Goal: Use online tool/utility: Utilize a website feature to perform a specific function

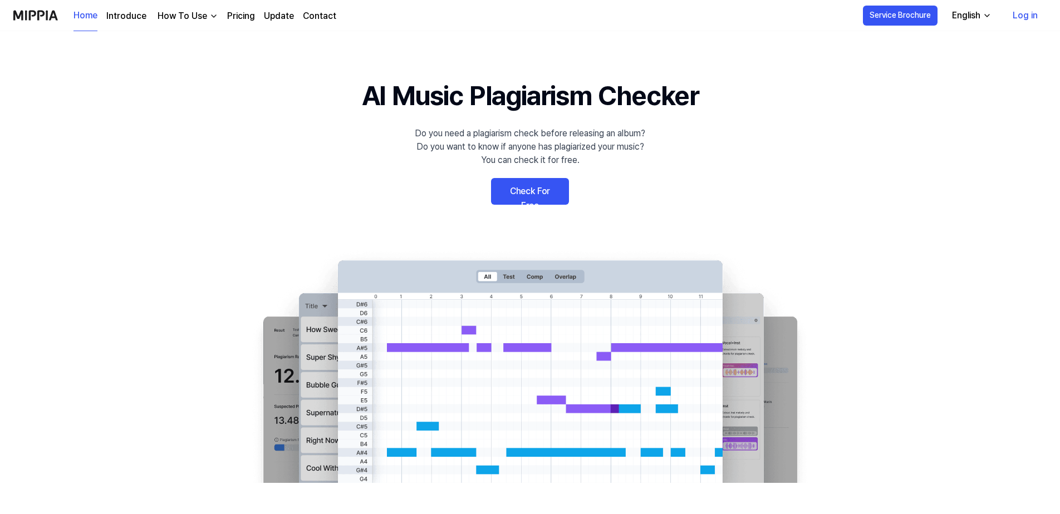
click at [552, 193] on link "Check For Free" at bounding box center [530, 191] width 78 height 27
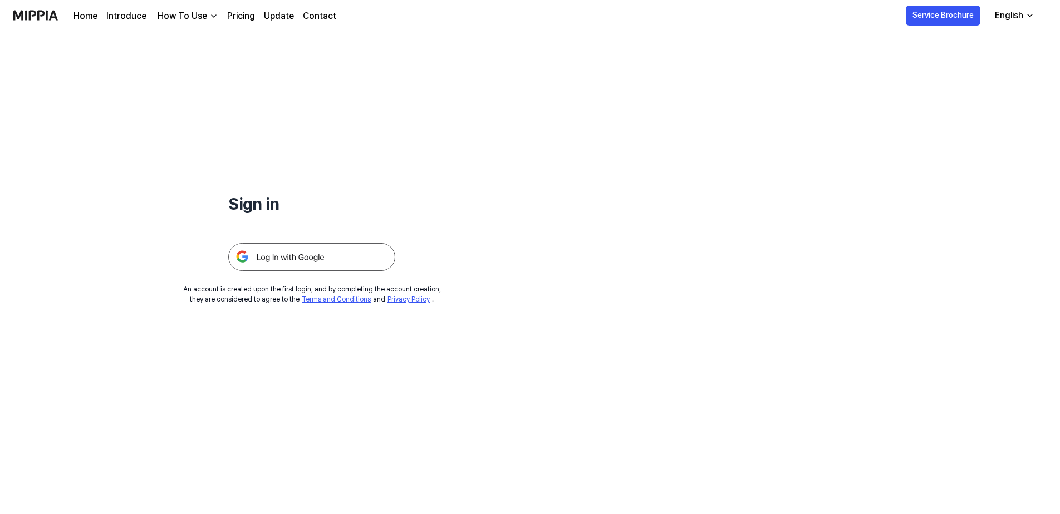
click at [310, 262] on img at bounding box center [311, 257] width 167 height 28
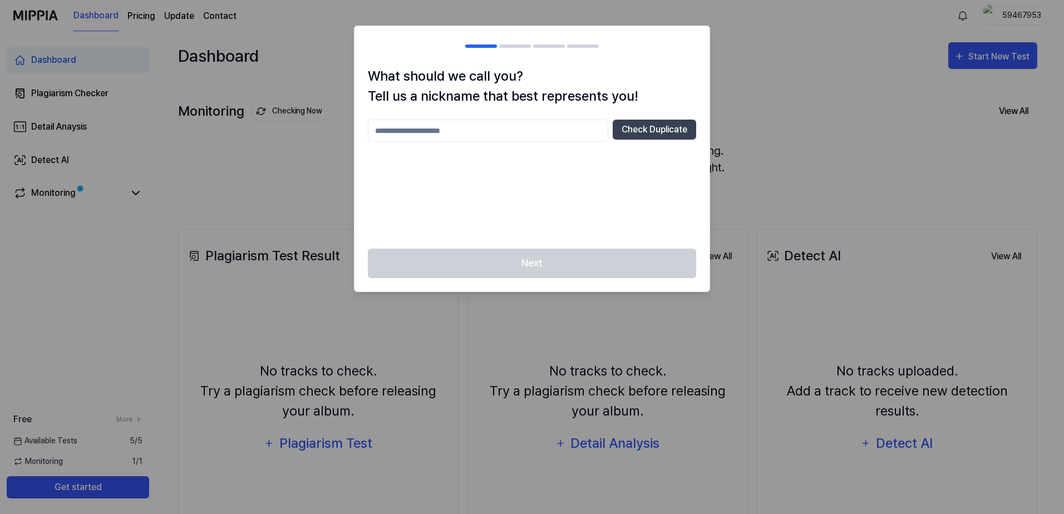
click at [402, 134] on input "text" at bounding box center [488, 131] width 240 height 22
type input "*****"
click at [650, 134] on button "Check Duplicate" at bounding box center [655, 130] width 84 height 20
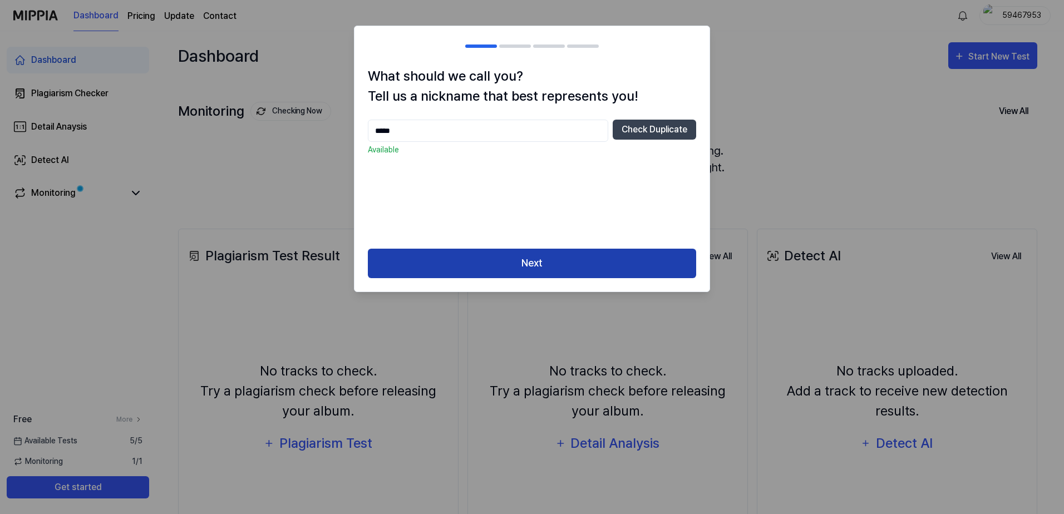
click at [559, 257] on button "Next" at bounding box center [532, 264] width 328 height 30
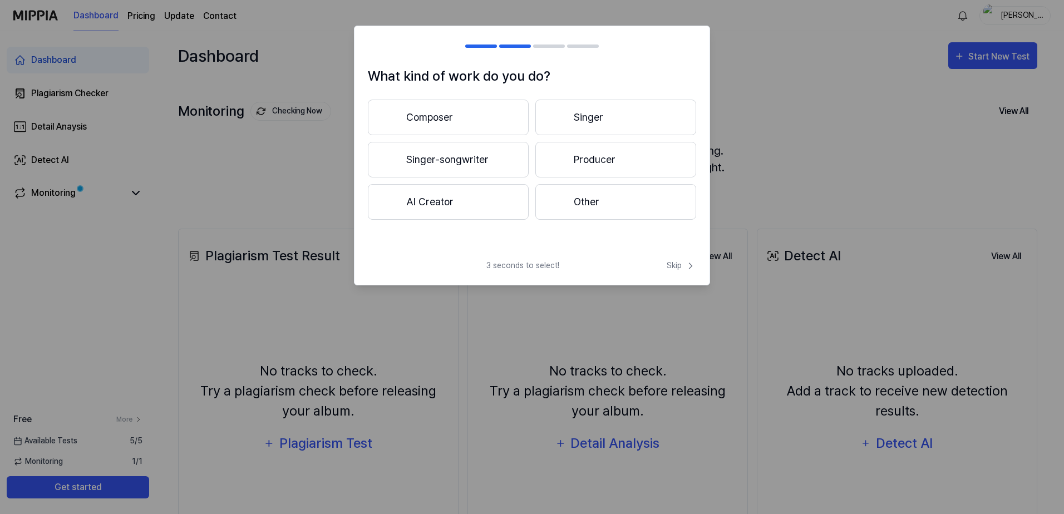
click at [587, 195] on button "Other" at bounding box center [616, 202] width 161 height 36
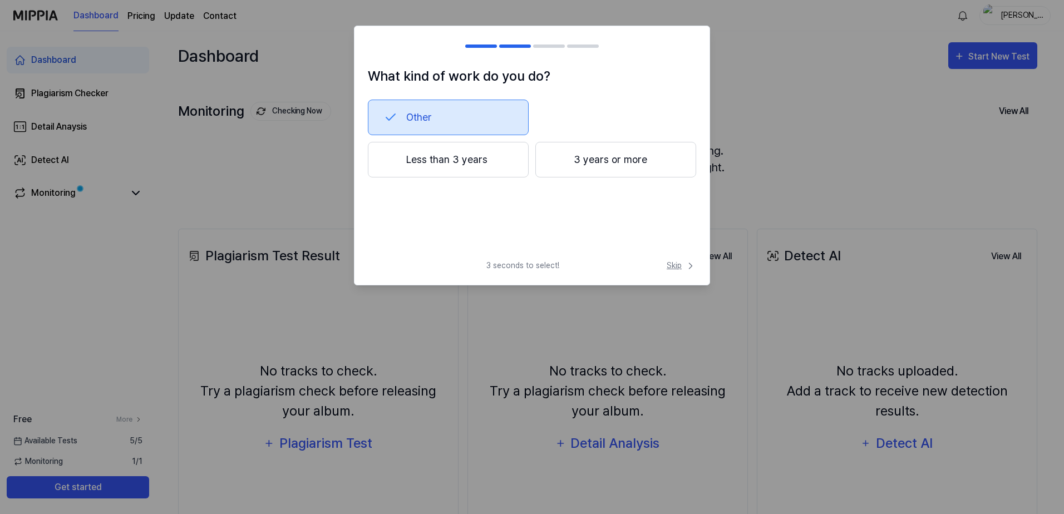
click at [676, 264] on span "Skip" at bounding box center [682, 266] width 30 height 12
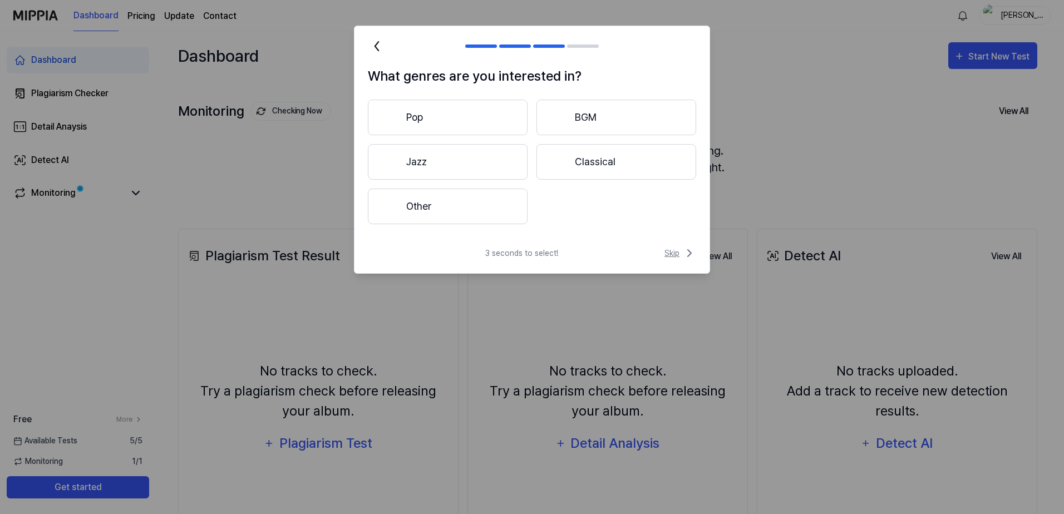
click at [673, 253] on span "Skip" at bounding box center [681, 253] width 32 height 13
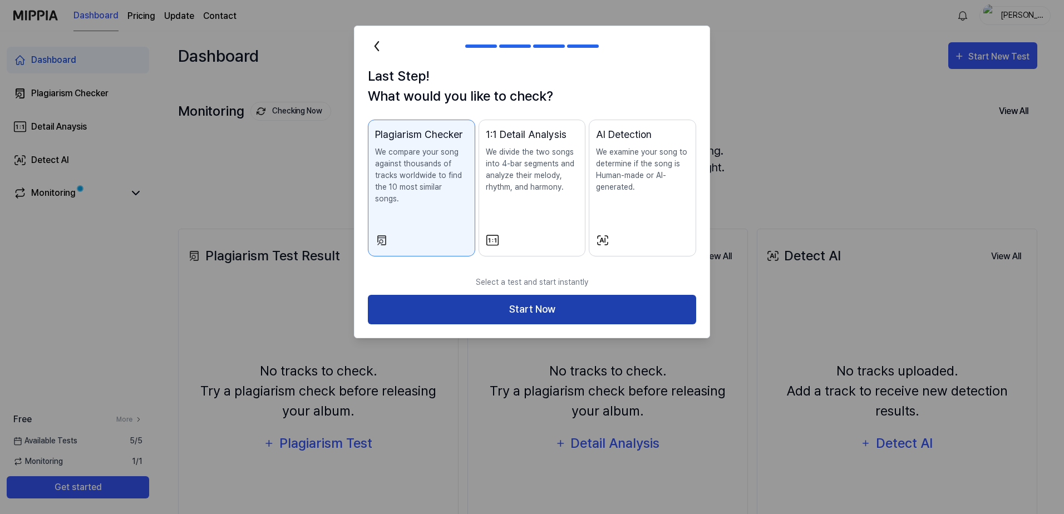
click at [583, 297] on button "Start Now" at bounding box center [532, 310] width 328 height 30
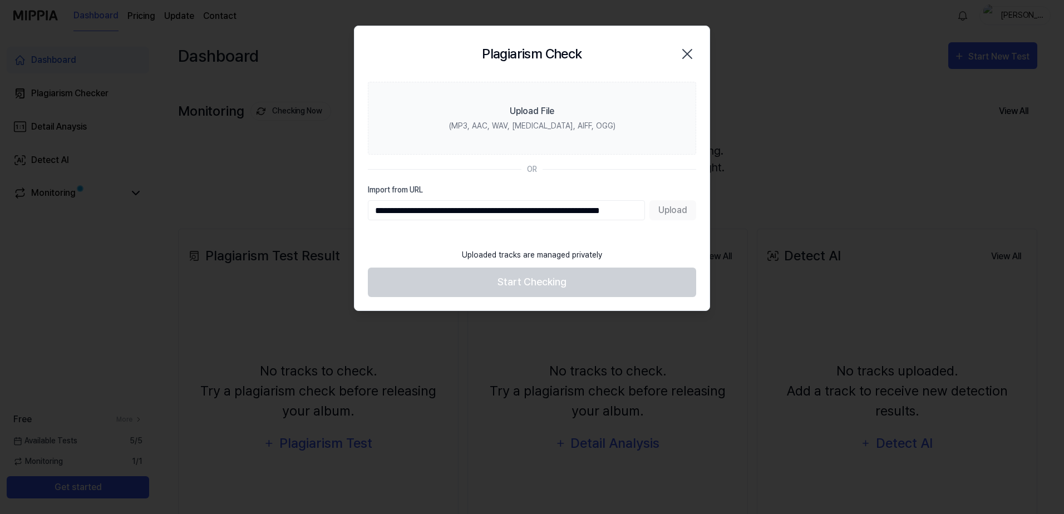
scroll to position [0, 33]
type input "**********"
click at [668, 210] on button "Upload" at bounding box center [673, 210] width 47 height 20
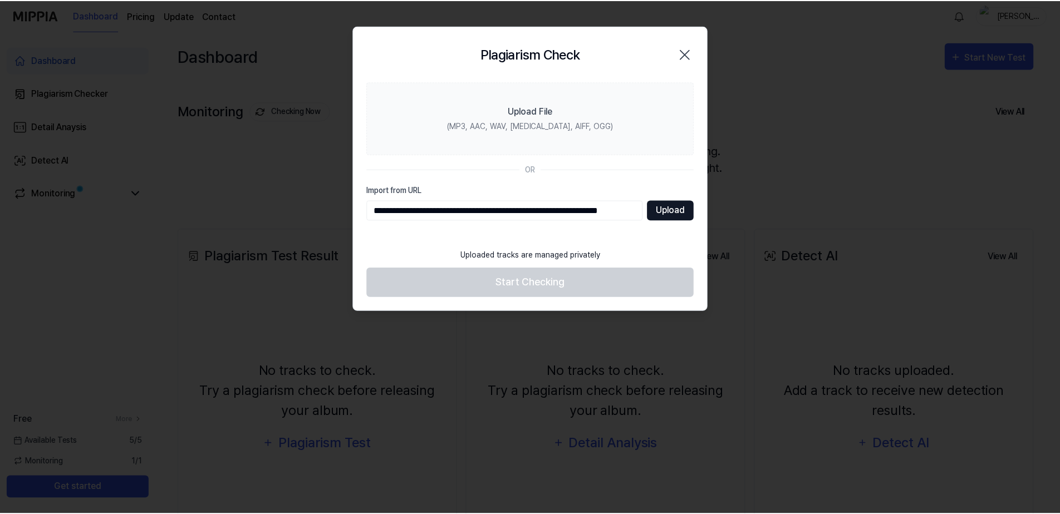
scroll to position [0, 0]
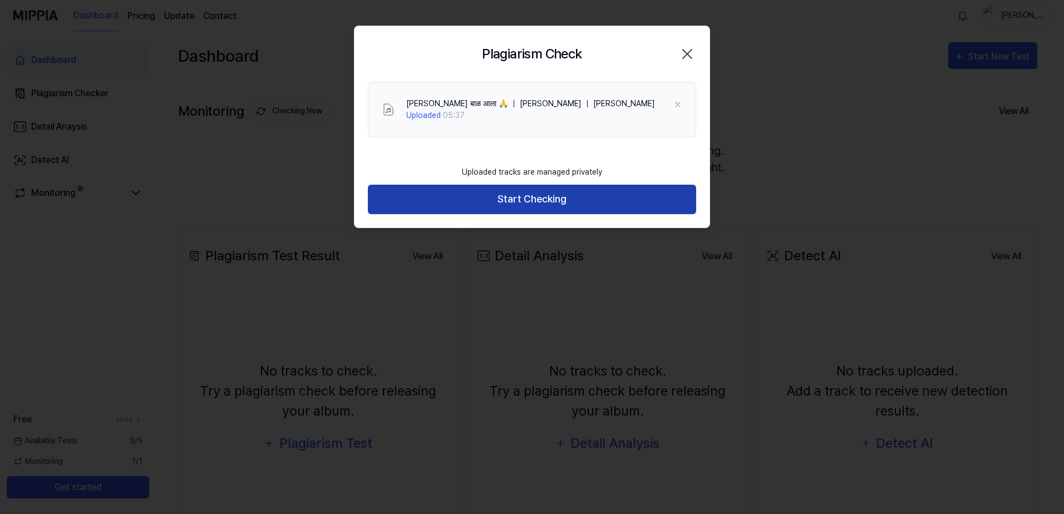
click at [566, 201] on button "Start Checking" at bounding box center [532, 200] width 328 height 30
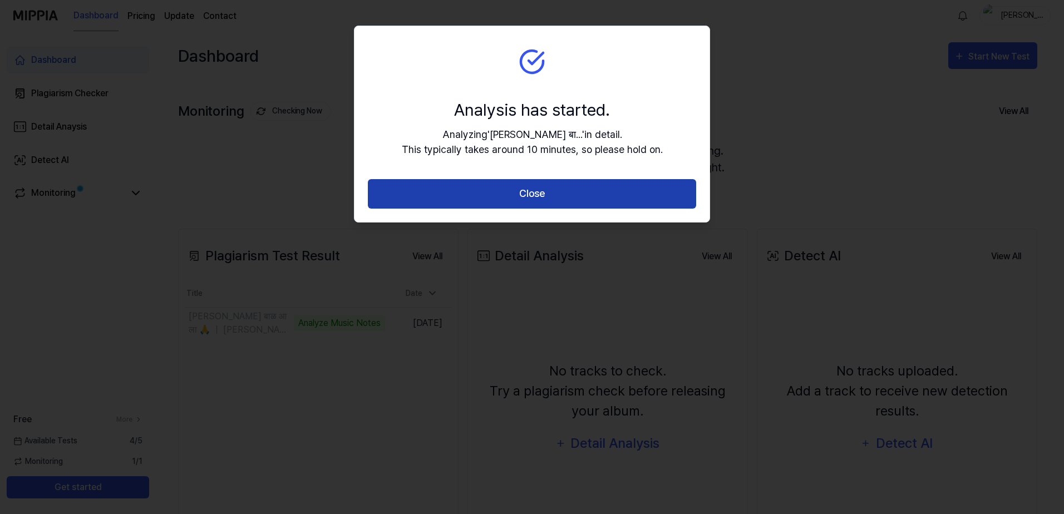
click at [546, 195] on button "Close" at bounding box center [532, 194] width 328 height 30
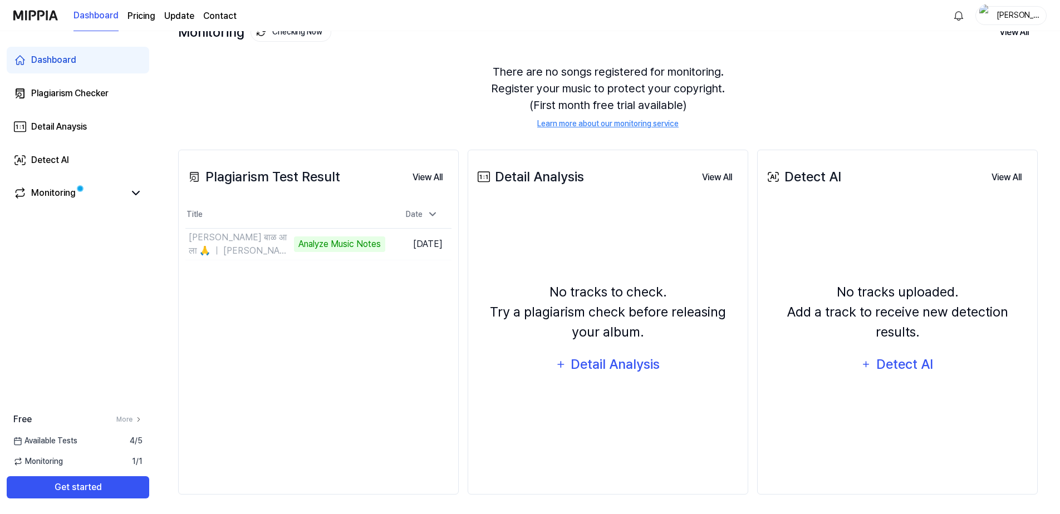
scroll to position [82, 0]
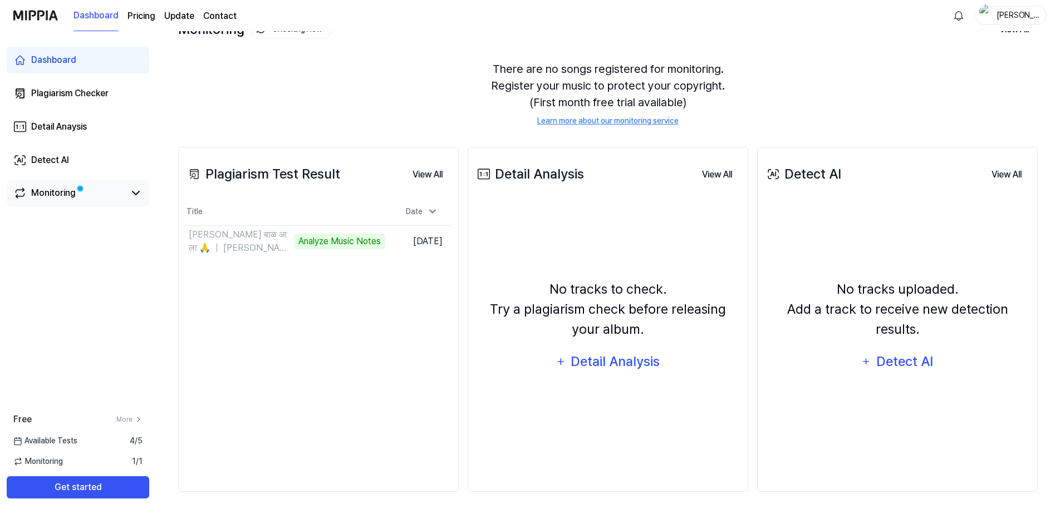
click at [75, 191] on span at bounding box center [80, 189] width 10 height 10
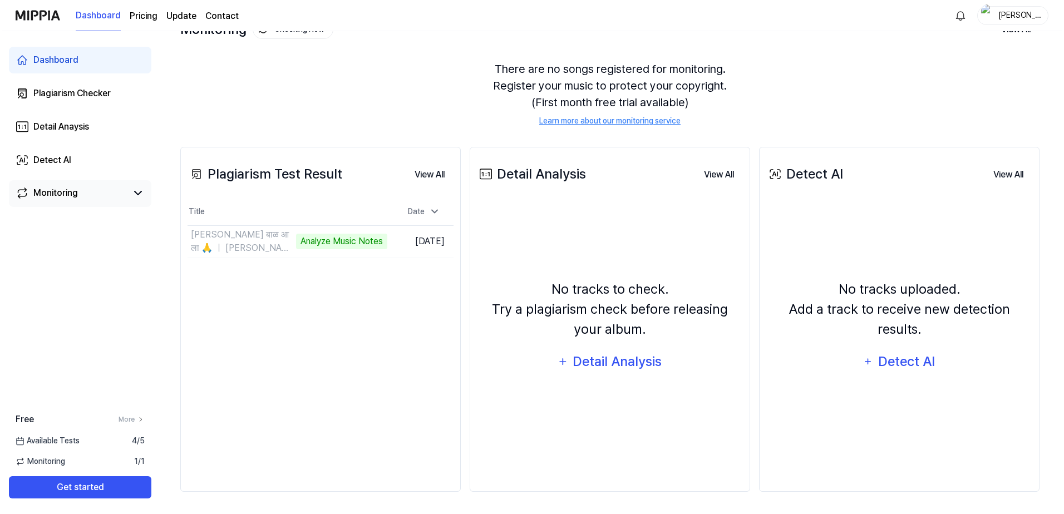
scroll to position [0, 0]
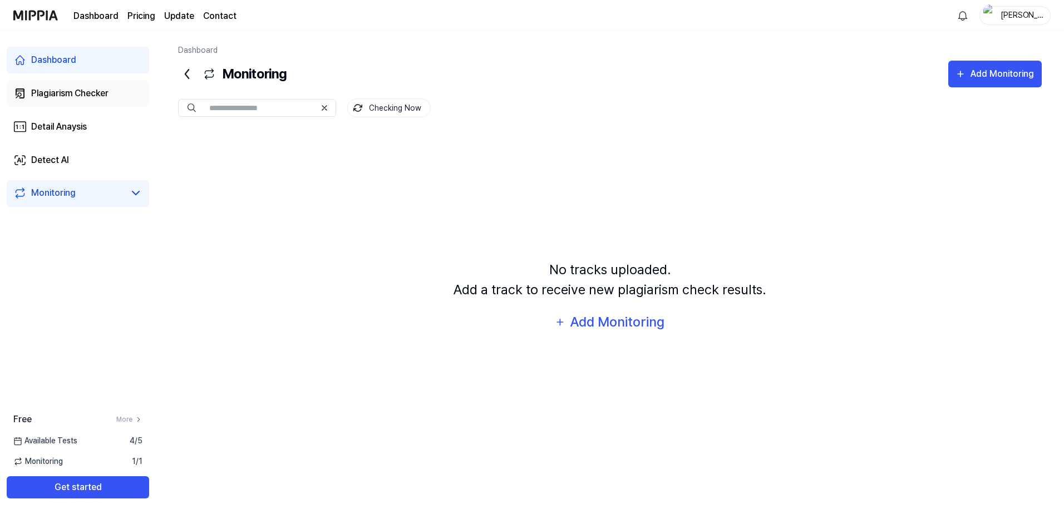
click at [87, 97] on div "Plagiarism Checker" at bounding box center [69, 93] width 77 height 13
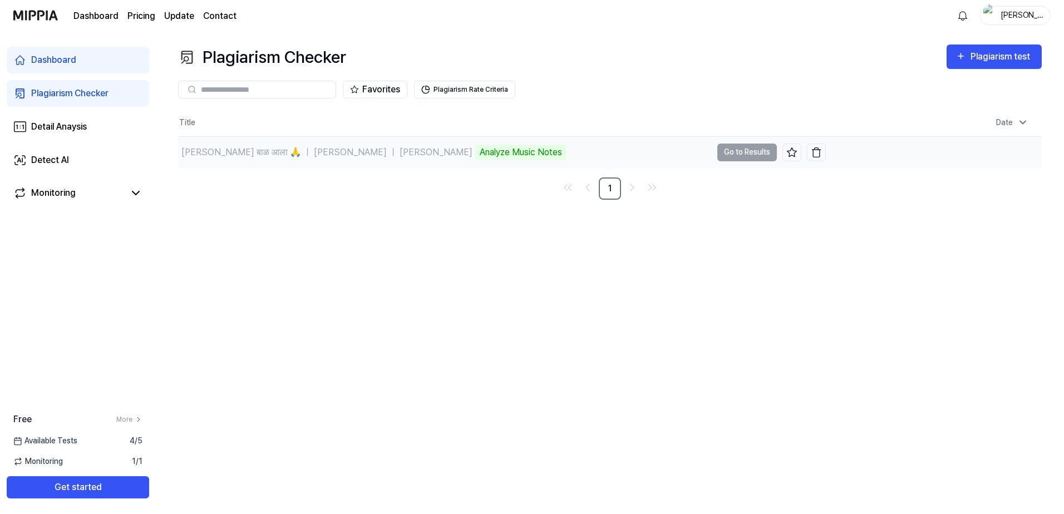
click at [753, 154] on td "शंकराचा बाळ आला 🙏 ｜ Vaishali Made ｜ Yogita Chavan Analyze Music Notes Go to Res…" at bounding box center [502, 152] width 648 height 31
click at [109, 464] on div "Monitoring 1 / 1" at bounding box center [78, 462] width 156 height 12
click at [113, 190] on link "Monitoring" at bounding box center [68, 192] width 111 height 13
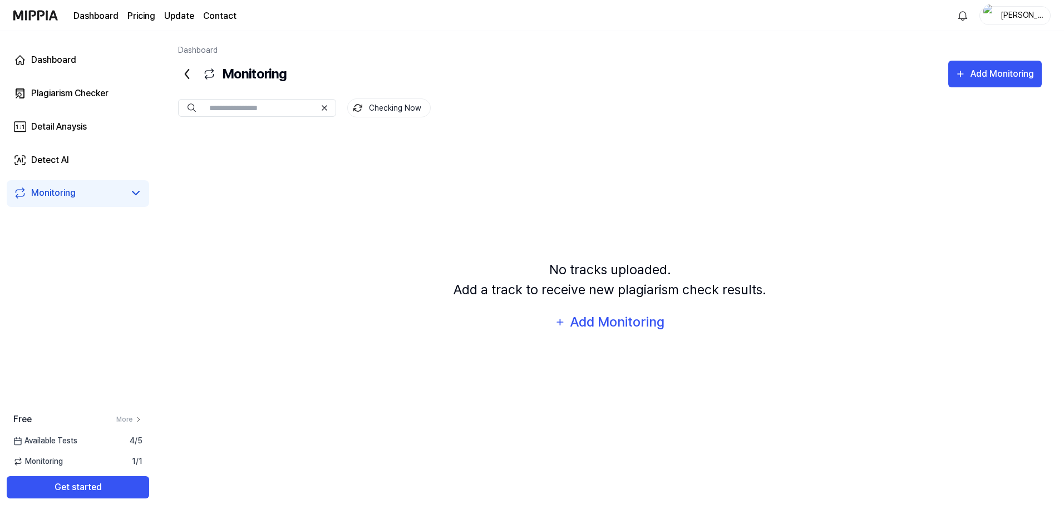
click at [86, 438] on div "Available Tests 4 / 5" at bounding box center [78, 441] width 156 height 12
click at [72, 441] on span "Available Tests" at bounding box center [45, 441] width 64 height 12
click at [71, 441] on span "Available Tests" at bounding box center [45, 441] width 64 height 12
drag, startPoint x: 71, startPoint y: 441, endPoint x: 130, endPoint y: 421, distance: 62.5
click at [130, 421] on link "More" at bounding box center [129, 420] width 26 height 10
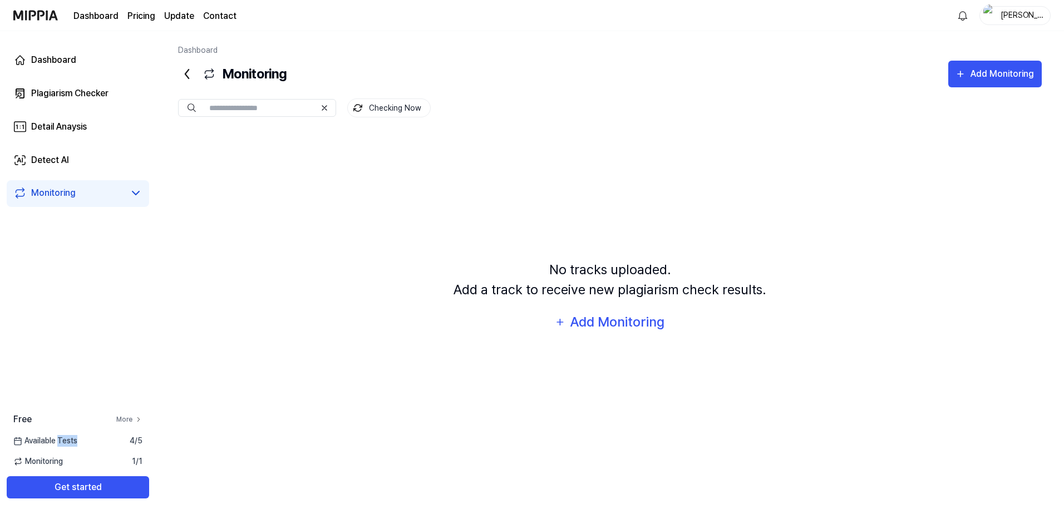
click at [130, 421] on link "More" at bounding box center [129, 420] width 26 height 10
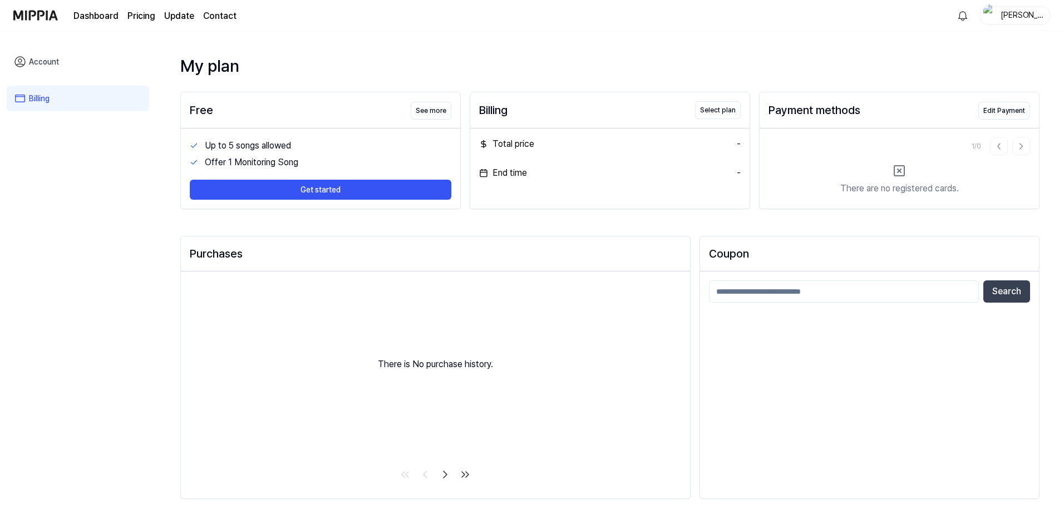
click at [43, 55] on link "Account" at bounding box center [78, 62] width 143 height 26
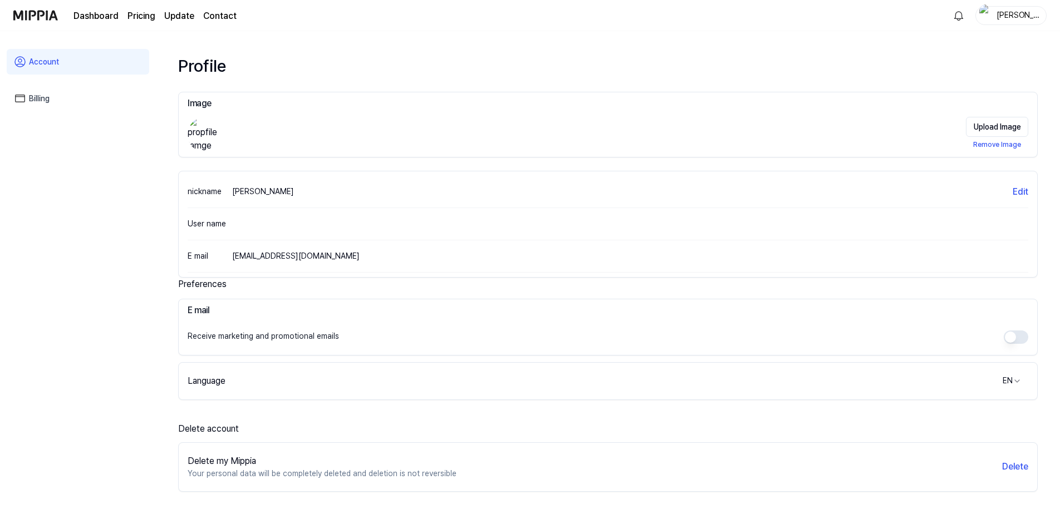
click at [180, 14] on link "Update" at bounding box center [179, 15] width 30 height 13
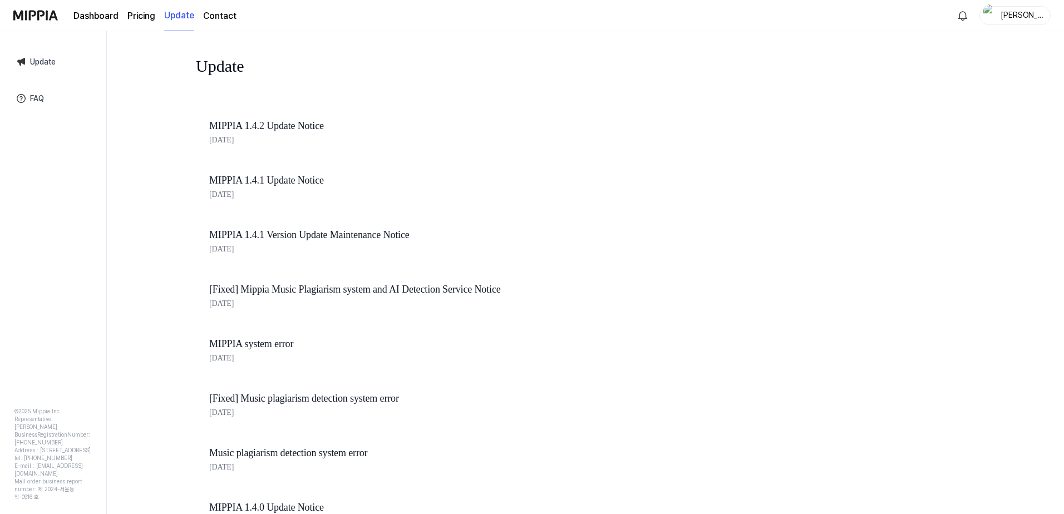
click at [302, 128] on link "MIPPIA 1.4.2 Update Notice" at bounding box center [398, 126] width 379 height 16
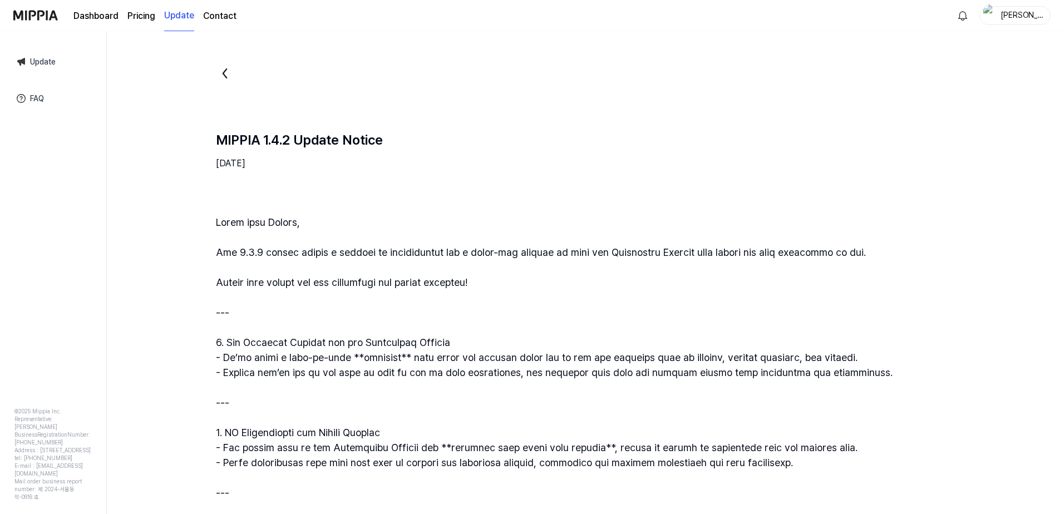
click at [86, 15] on link "Dashboard" at bounding box center [95, 15] width 45 height 13
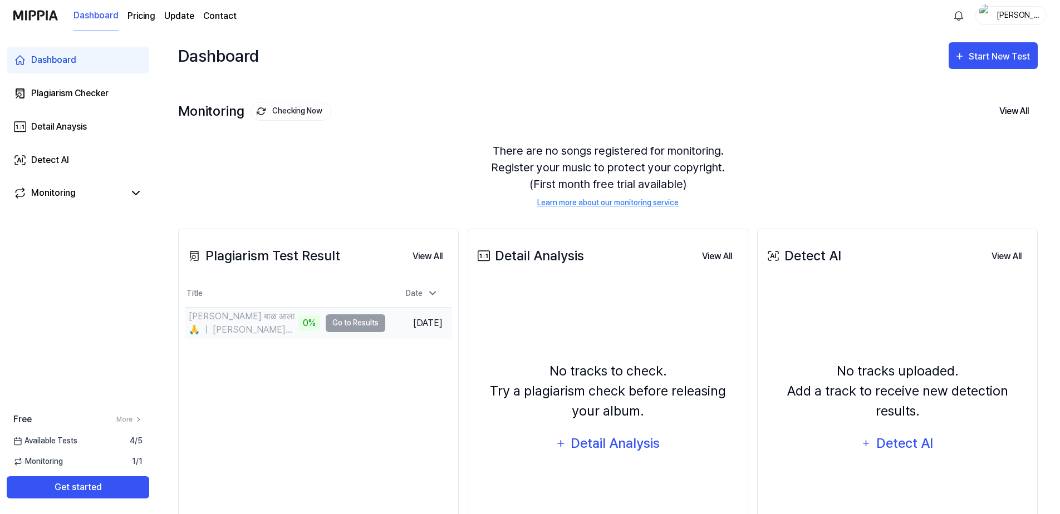
click at [340, 324] on td "शंकराचा बाळ आला 🙏 ｜ Vaishali Made ｜ Yogita Chavan 0% Go to Results" at bounding box center [285, 323] width 200 height 31
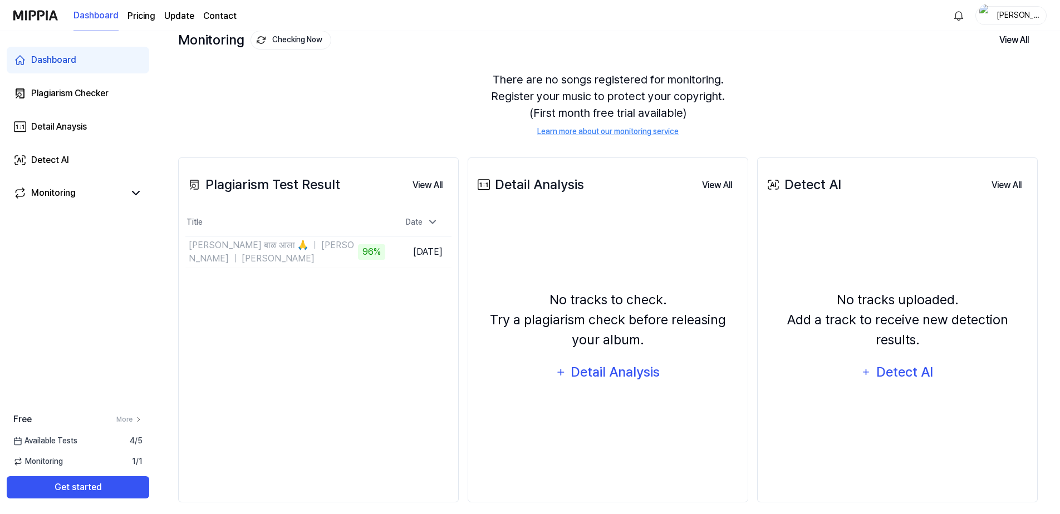
scroll to position [82, 0]
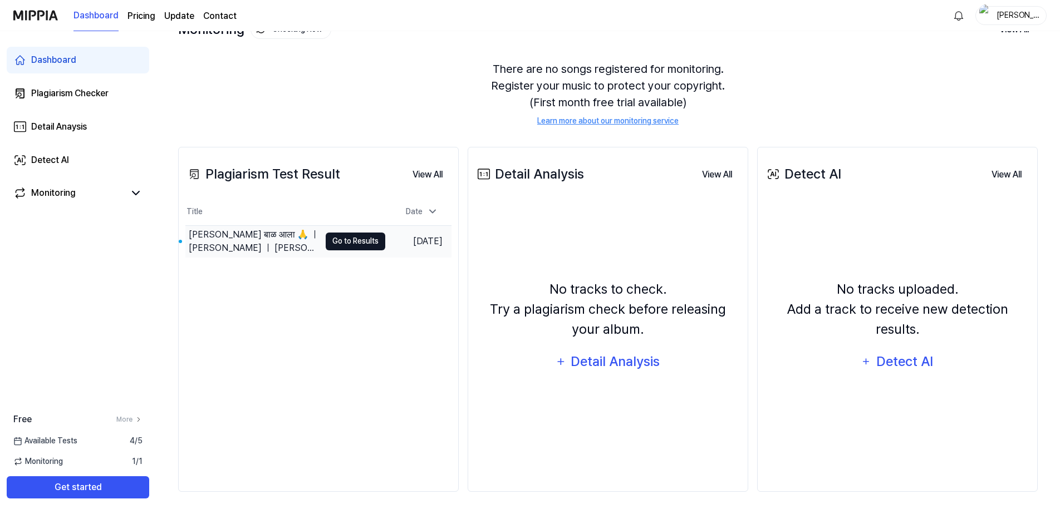
click at [352, 240] on button "Go to Results" at bounding box center [356, 242] width 60 height 18
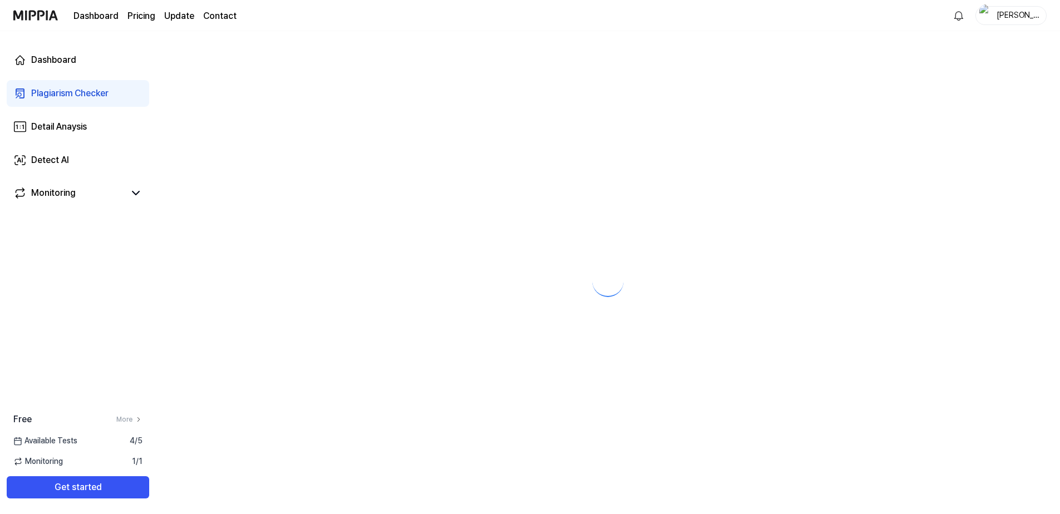
scroll to position [0, 0]
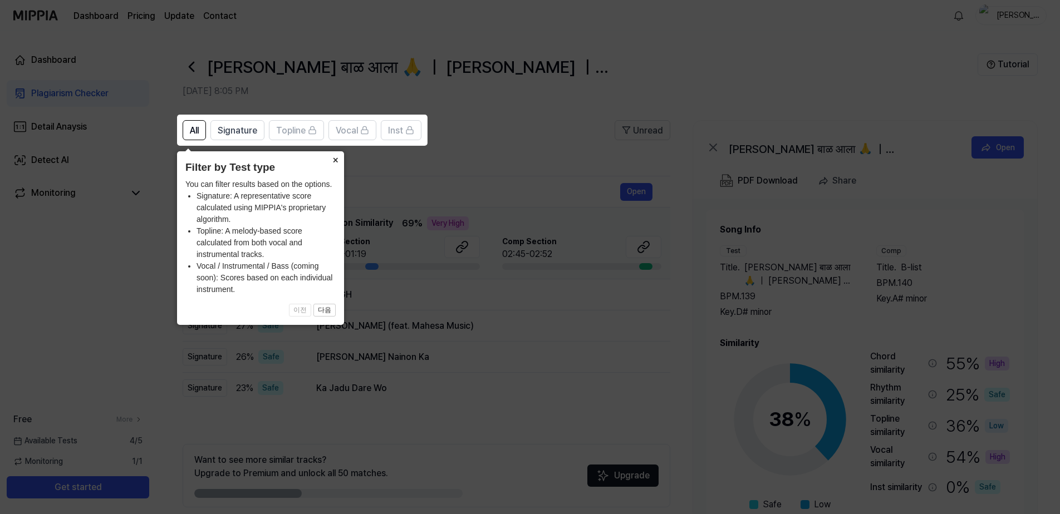
click at [335, 162] on button "×" at bounding box center [335, 159] width 18 height 16
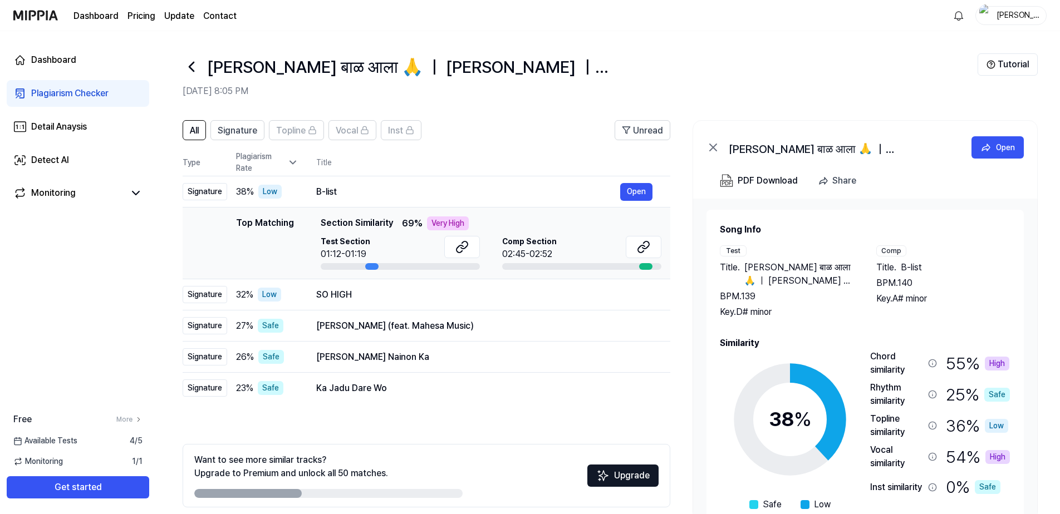
scroll to position [47, 0]
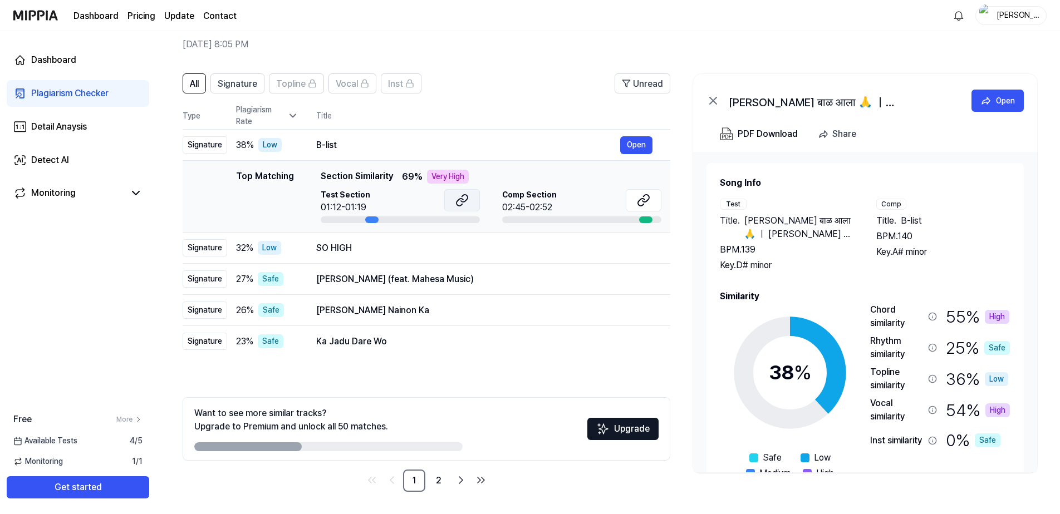
click at [471, 202] on button at bounding box center [462, 200] width 36 height 22
click at [645, 202] on icon at bounding box center [645, 198] width 7 height 7
click at [630, 248] on button "Open" at bounding box center [636, 248] width 32 height 18
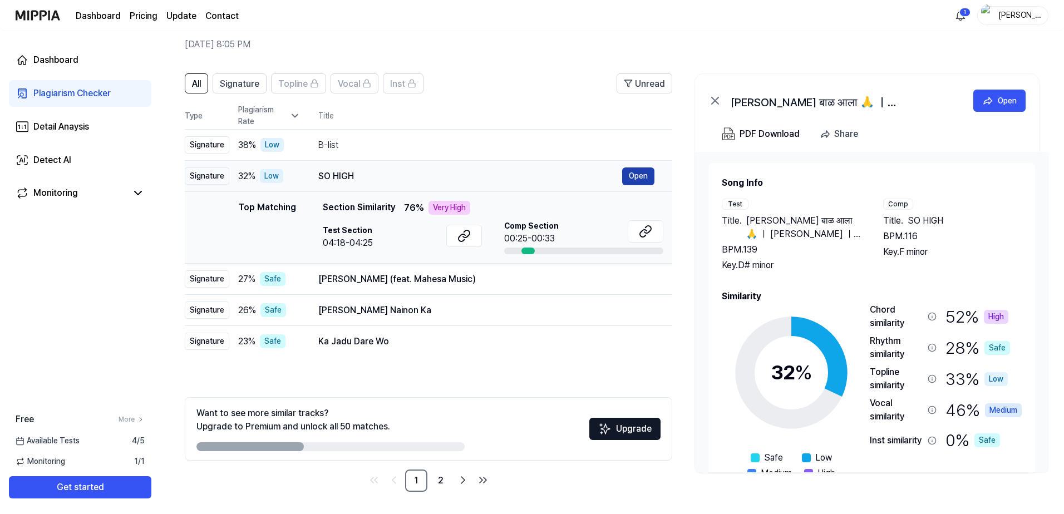
scroll to position [0, 0]
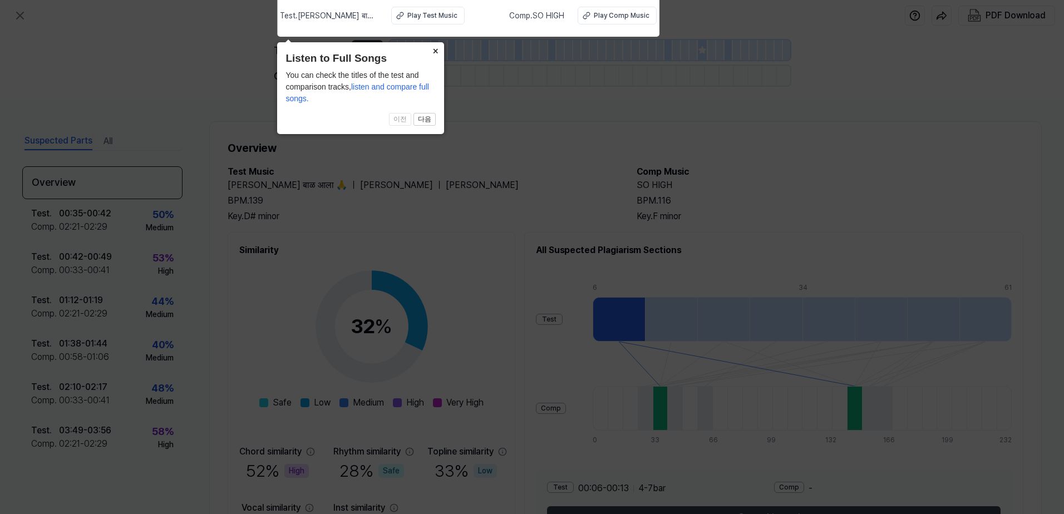
click at [438, 49] on button "×" at bounding box center [435, 50] width 18 height 16
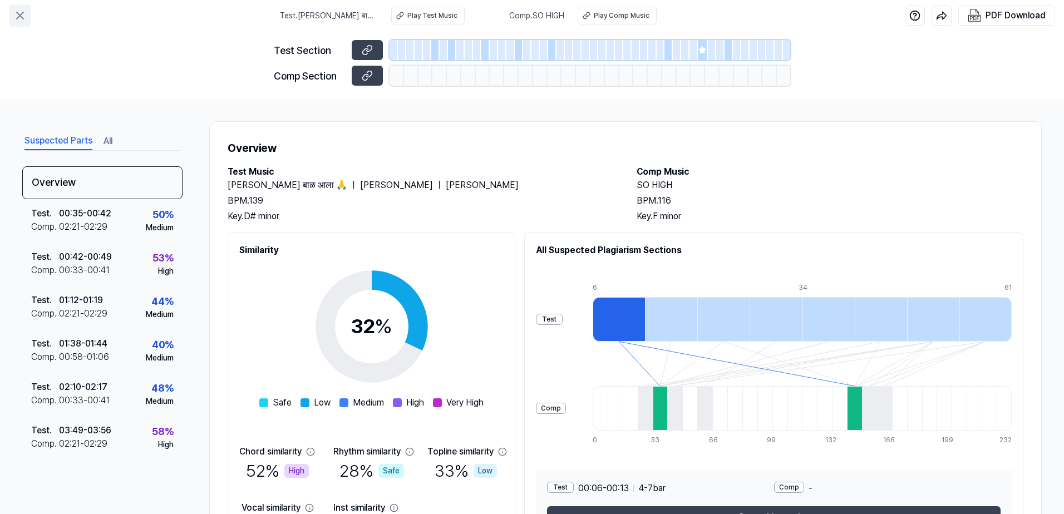
click at [19, 16] on icon at bounding box center [20, 15] width 7 height 7
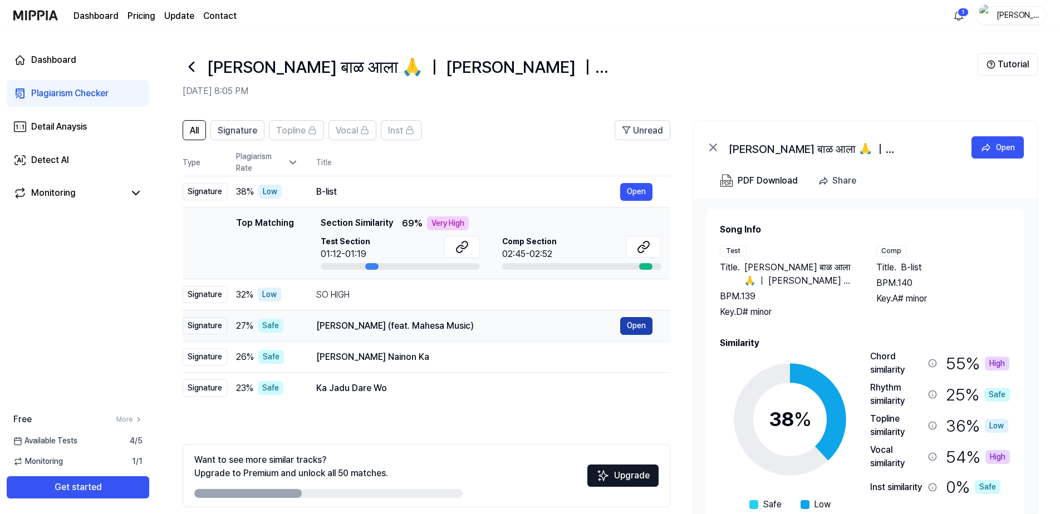
click at [639, 325] on button "Open" at bounding box center [636, 326] width 32 height 18
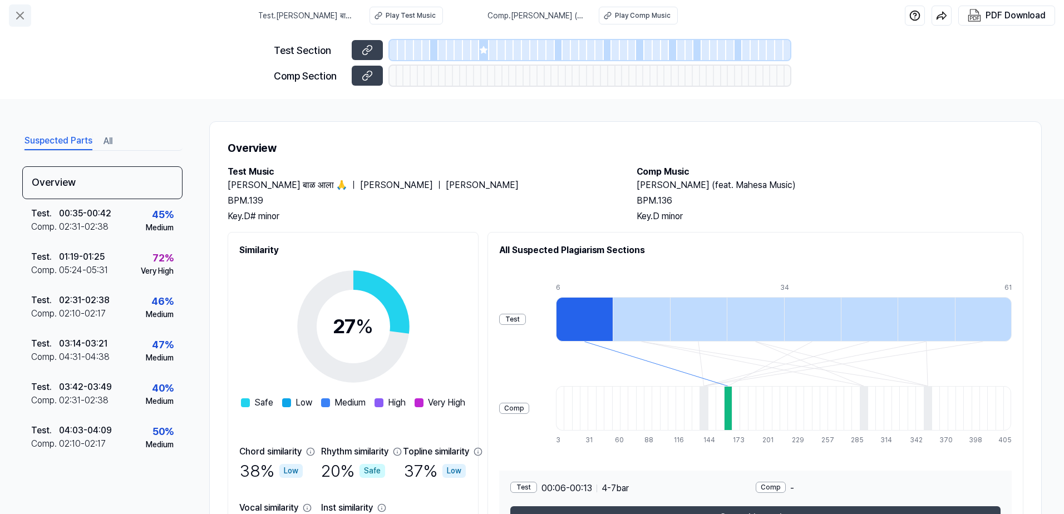
click at [16, 13] on icon at bounding box center [19, 15] width 13 height 13
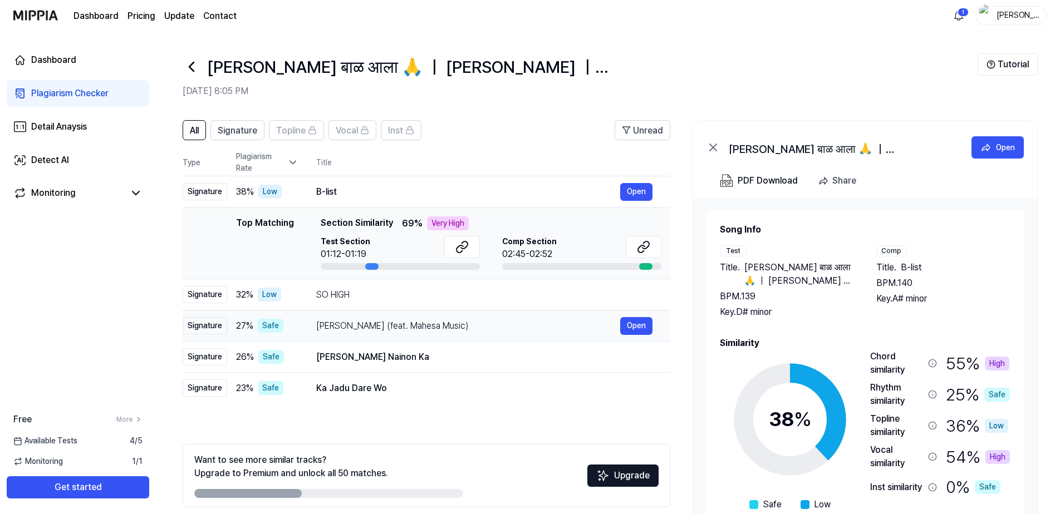
drag, startPoint x: 318, startPoint y: 325, endPoint x: 370, endPoint y: 325, distance: 51.8
click at [370, 325] on div "Ninggal Katresnan (feat. Mahesa Music)" at bounding box center [468, 326] width 304 height 13
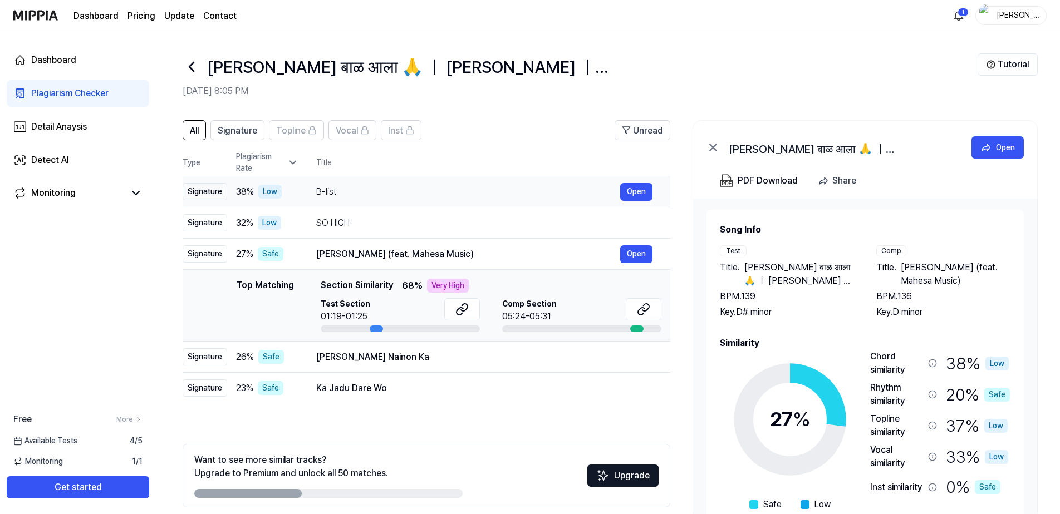
click at [362, 191] on div "B-list" at bounding box center [468, 191] width 304 height 13
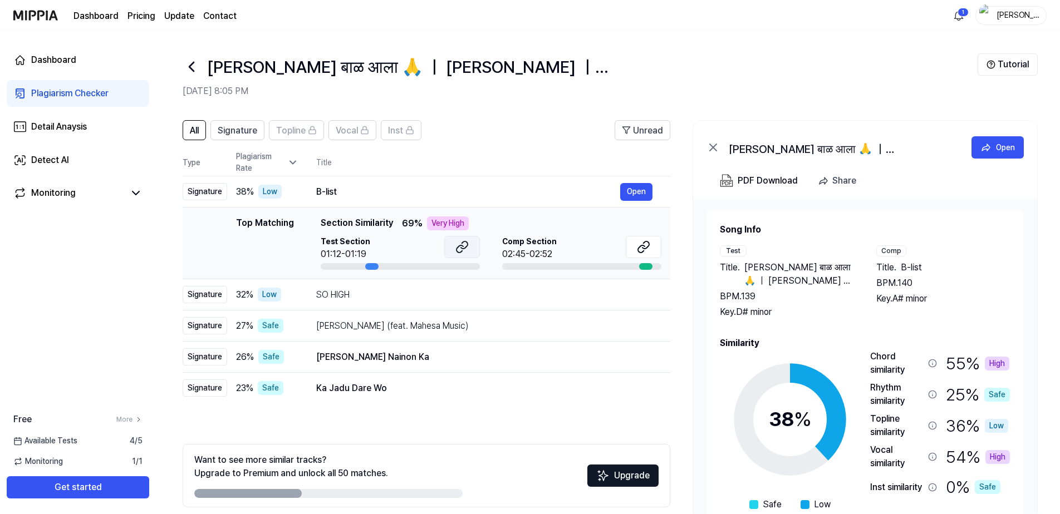
click at [464, 249] on icon at bounding box center [461, 246] width 13 height 13
click at [393, 292] on div "SO HIGH" at bounding box center [468, 294] width 304 height 13
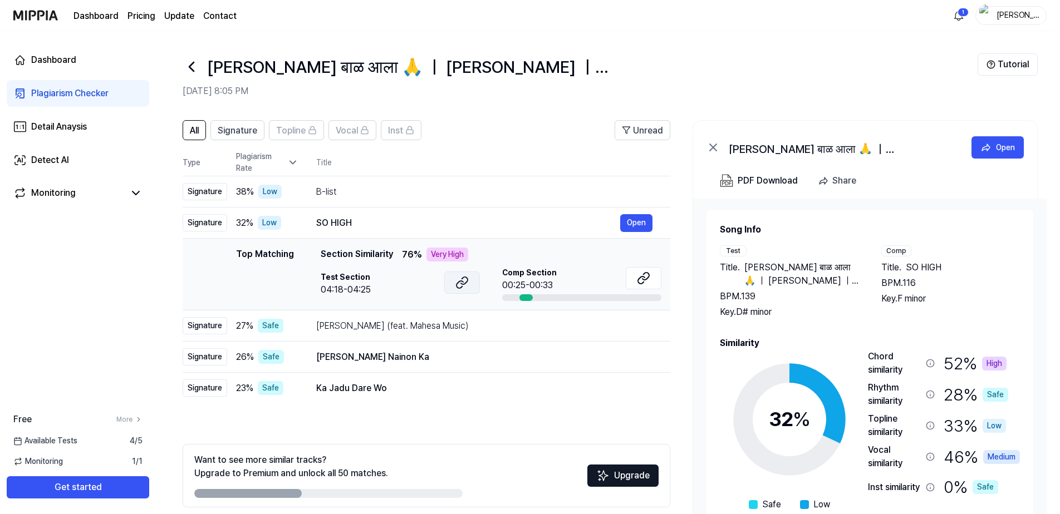
click at [469, 284] on button at bounding box center [462, 283] width 36 height 22
click at [394, 328] on div "Ninggal Katresnan (feat. Mahesa Music)" at bounding box center [468, 326] width 304 height 13
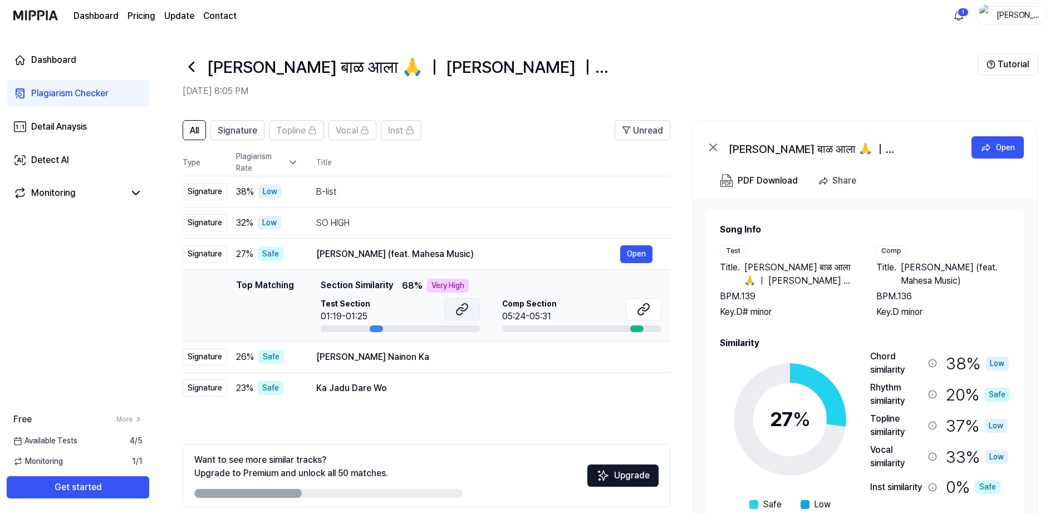
click at [461, 311] on icon at bounding box center [464, 307] width 7 height 7
drag, startPoint x: 318, startPoint y: 190, endPoint x: 335, endPoint y: 190, distance: 17.3
click at [335, 190] on div "B-list" at bounding box center [468, 191] width 304 height 13
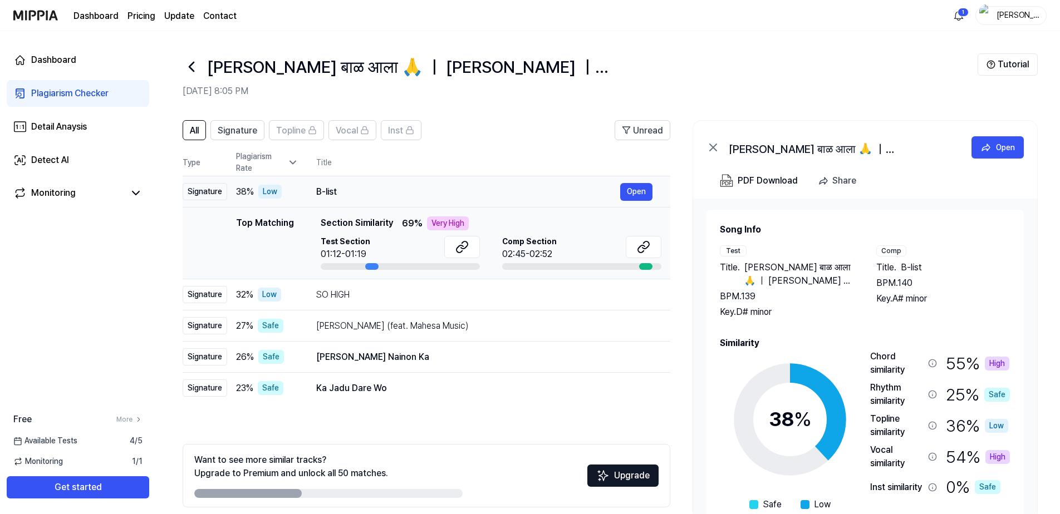
drag, startPoint x: 339, startPoint y: 190, endPoint x: 315, endPoint y: 190, distance: 24.5
click at [317, 190] on div "B-list" at bounding box center [468, 191] width 304 height 13
click at [646, 248] on icon at bounding box center [645, 245] width 7 height 7
drag, startPoint x: 384, startPoint y: 387, endPoint x: 322, endPoint y: 388, distance: 62.4
click at [322, 388] on div "Ka Jadu Dare Wo" at bounding box center [468, 388] width 304 height 13
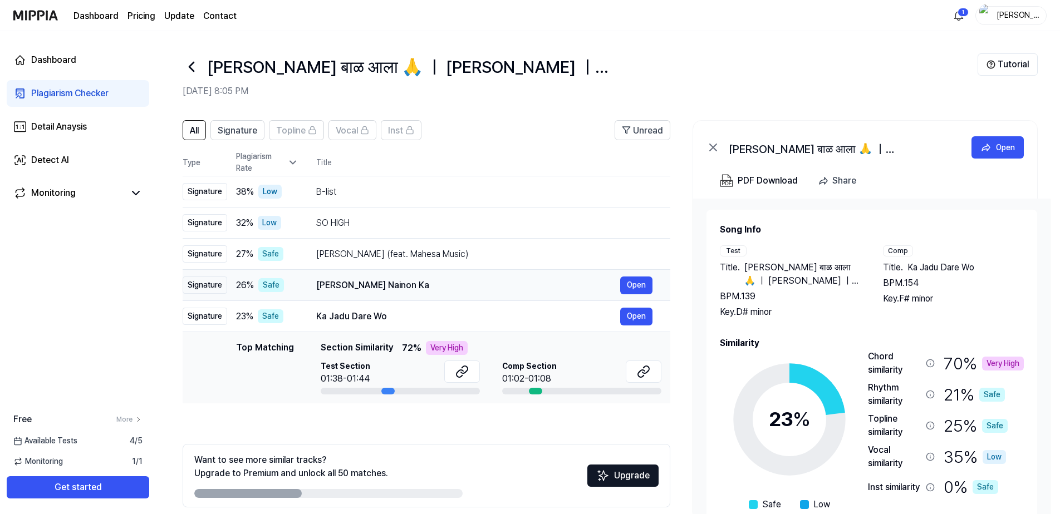
drag, startPoint x: 376, startPoint y: 284, endPoint x: 341, endPoint y: 285, distance: 34.5
click at [341, 285] on div "Teer Nainon Ka" at bounding box center [468, 285] width 304 height 13
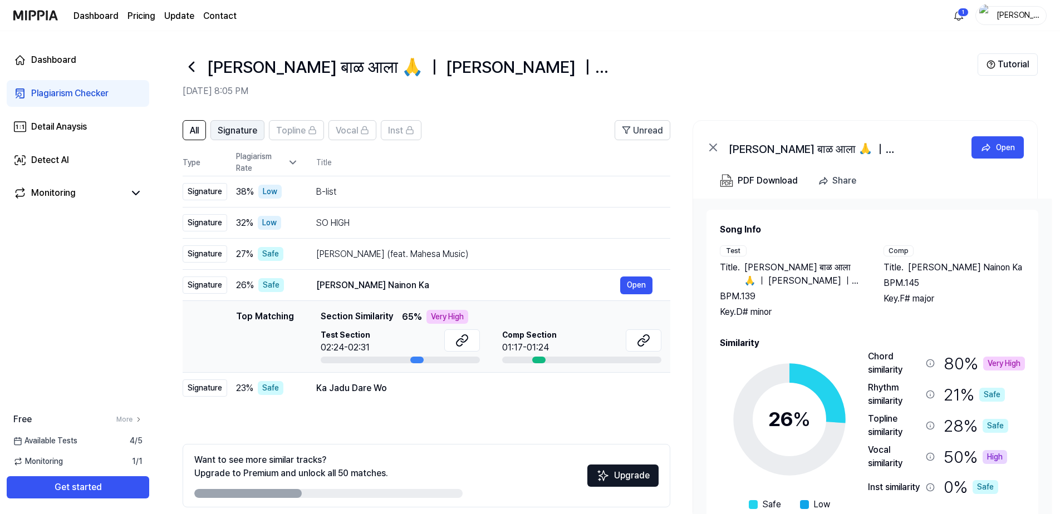
click at [243, 134] on span "Signature" at bounding box center [238, 130] width 40 height 13
click at [189, 130] on button "All" at bounding box center [194, 130] width 23 height 20
click at [636, 225] on button "Open" at bounding box center [636, 223] width 32 height 18
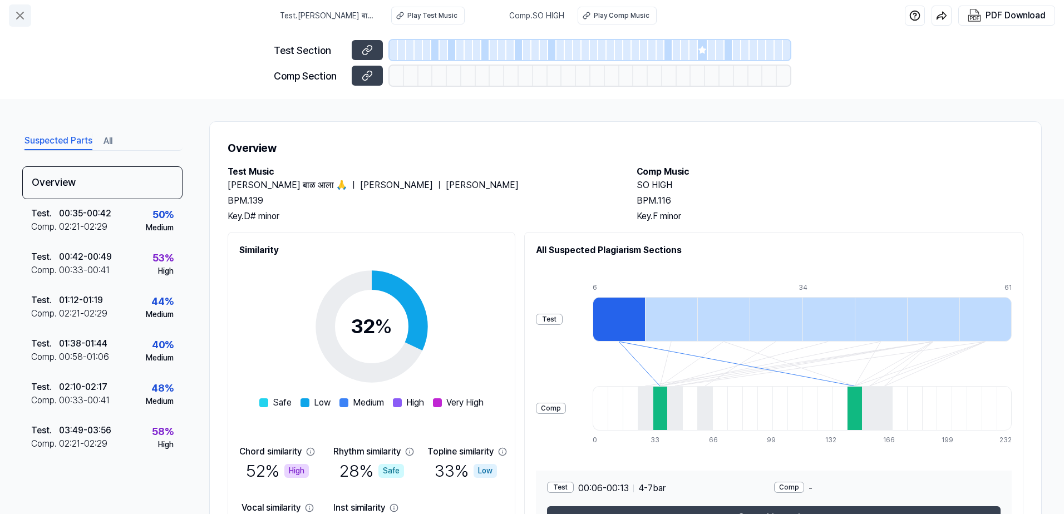
click at [23, 16] on icon at bounding box center [19, 15] width 13 height 13
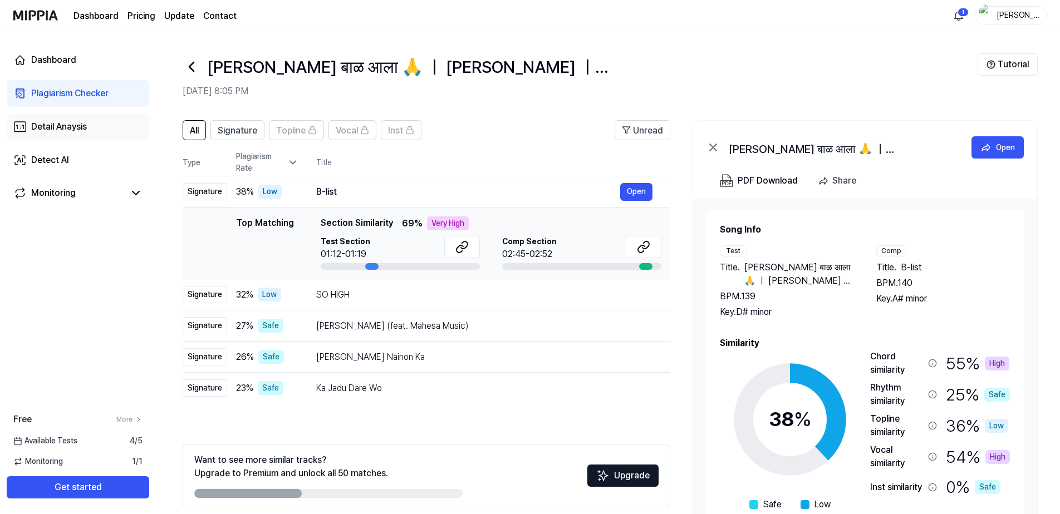
click at [73, 127] on div "Detail Anaysis" at bounding box center [59, 126] width 56 height 13
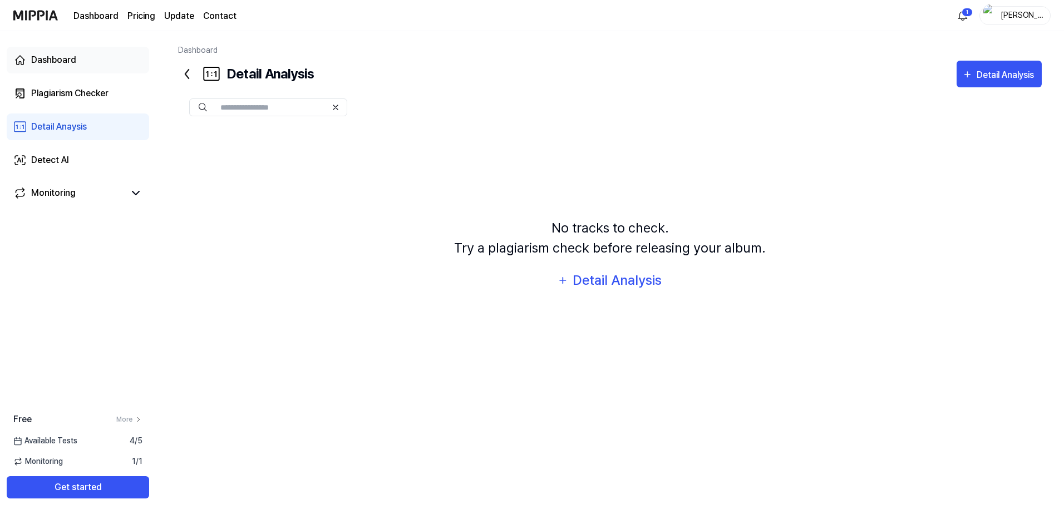
click at [73, 66] on div "Dashboard" at bounding box center [53, 59] width 45 height 13
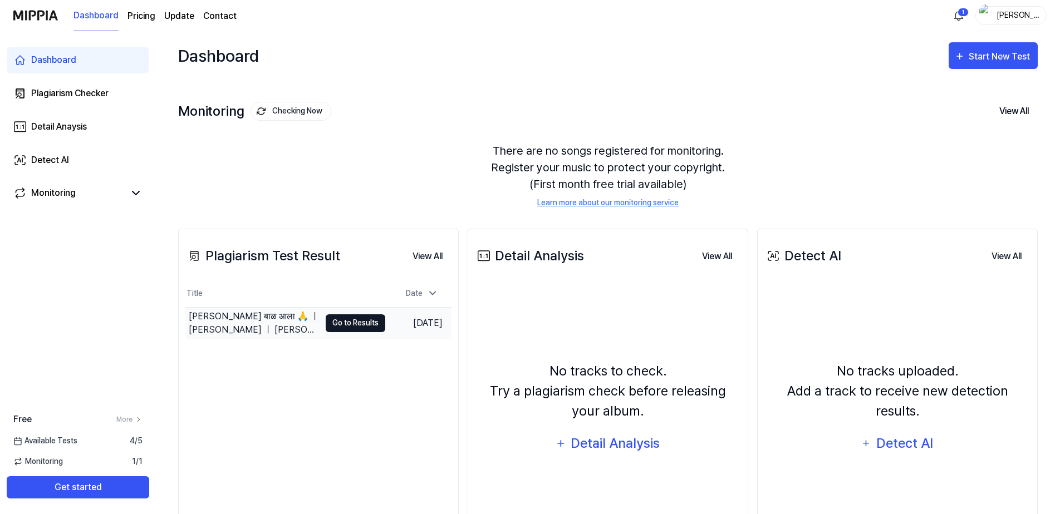
click at [370, 321] on button "Go to Results" at bounding box center [356, 324] width 60 height 18
